Goal: Task Accomplishment & Management: Manage account settings

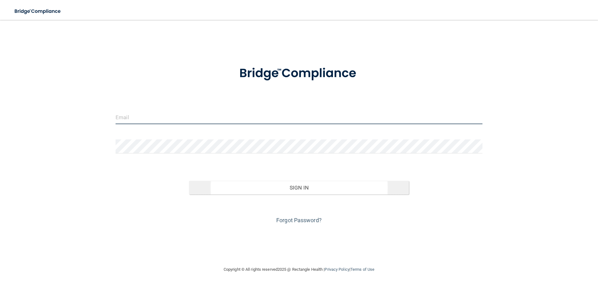
type input "[EMAIL_ADDRESS][DOMAIN_NAME]"
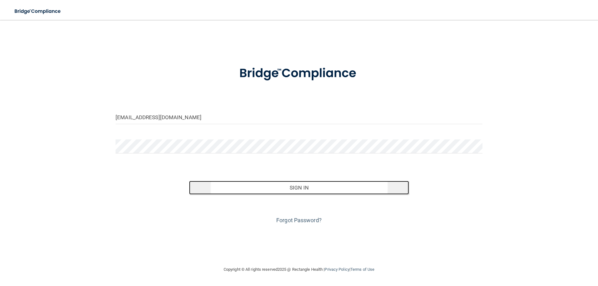
click at [285, 186] on button "Sign In" at bounding box center [299, 188] width 220 height 14
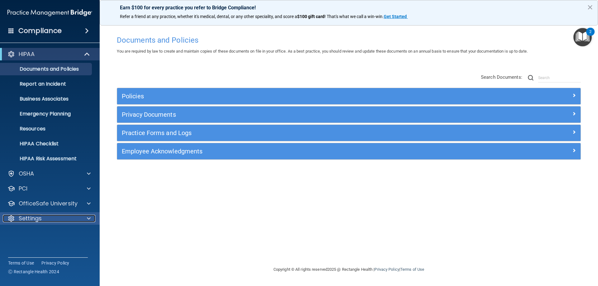
click at [44, 221] on div "Settings" at bounding box center [41, 218] width 77 height 7
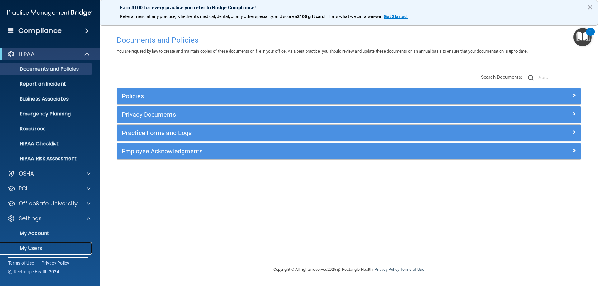
click at [36, 245] on p "My Users" at bounding box center [46, 248] width 85 height 6
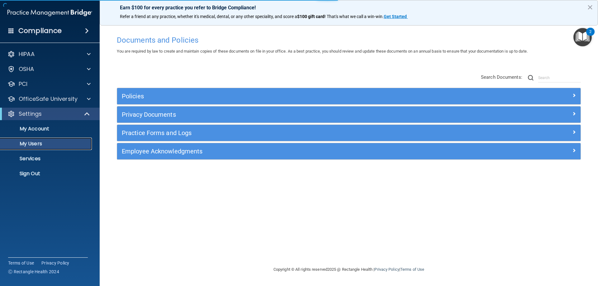
select select "20"
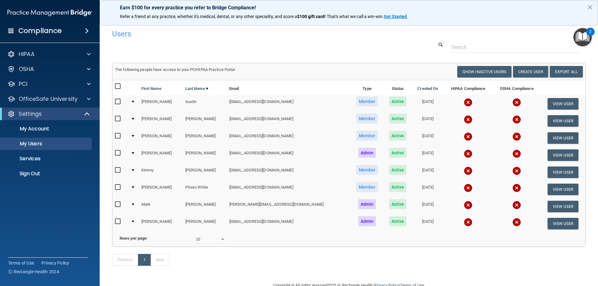
click at [117, 135] on input "checkbox" at bounding box center [118, 136] width 7 height 5
checkbox input "true"
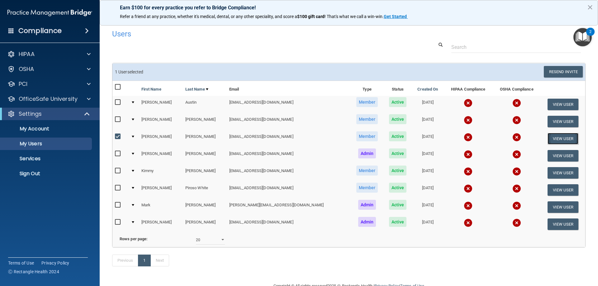
click at [558, 137] on button "View User" at bounding box center [562, 139] width 31 height 12
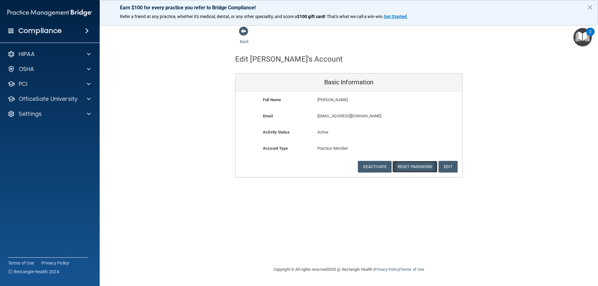
click at [407, 167] on button "Reset Password" at bounding box center [414, 167] width 45 height 12
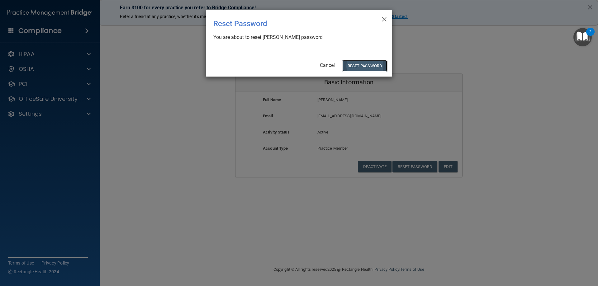
click at [363, 66] on button "Reset Password" at bounding box center [364, 66] width 45 height 12
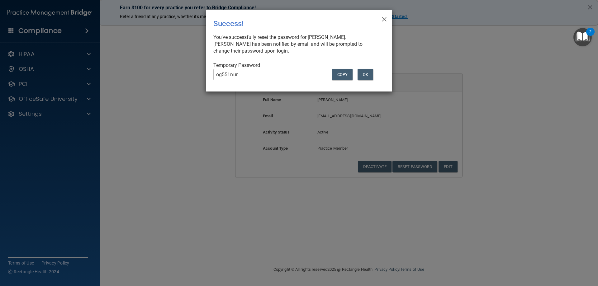
click at [508, 102] on div "× Close Success! You've successfully reset the password for [PERSON_NAME]. [PER…" at bounding box center [299, 143] width 598 height 286
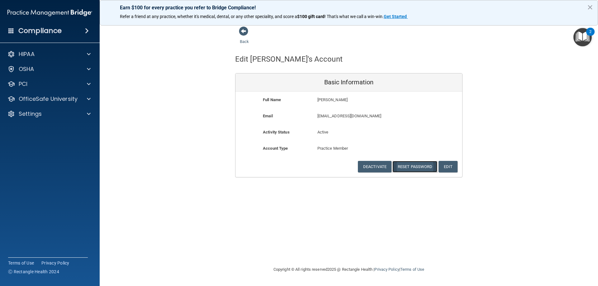
click at [406, 166] on button "Reset Password" at bounding box center [414, 167] width 45 height 12
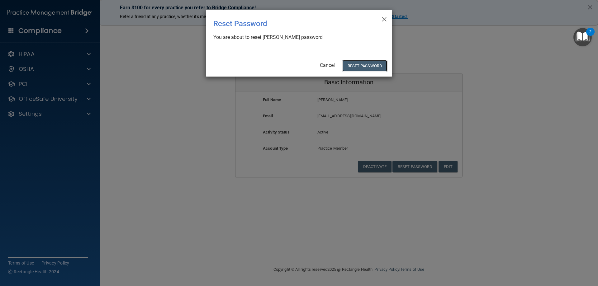
drag, startPoint x: 364, startPoint y: 64, endPoint x: 513, endPoint y: 110, distance: 155.6
click at [364, 65] on button "Reset Password" at bounding box center [364, 66] width 45 height 12
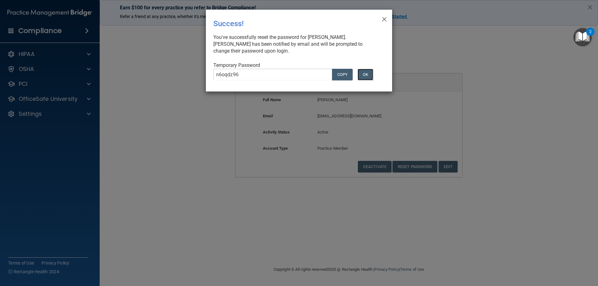
click at [367, 73] on button "OK" at bounding box center [365, 75] width 16 height 12
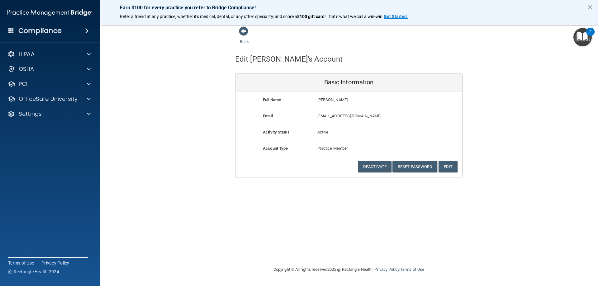
click at [41, 11] on img at bounding box center [49, 13] width 85 height 12
click at [74, 12] on img at bounding box center [49, 13] width 85 height 12
click at [81, 11] on img at bounding box center [49, 13] width 85 height 12
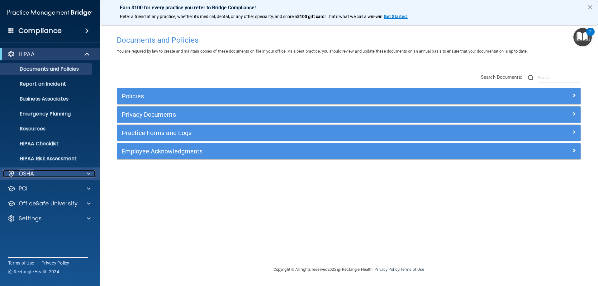
click at [38, 174] on div "OSHA" at bounding box center [41, 173] width 77 height 7
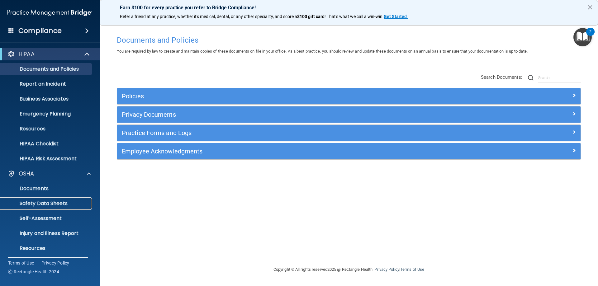
click at [36, 201] on p "Safety Data Sheets" at bounding box center [46, 203] width 85 height 6
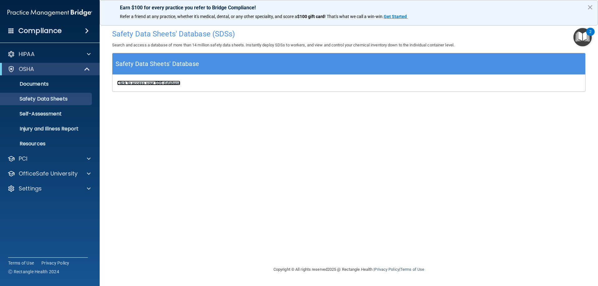
click at [150, 83] on b "Click to access your SDS database" at bounding box center [148, 83] width 63 height 5
